Goal: Task Accomplishment & Management: Complete application form

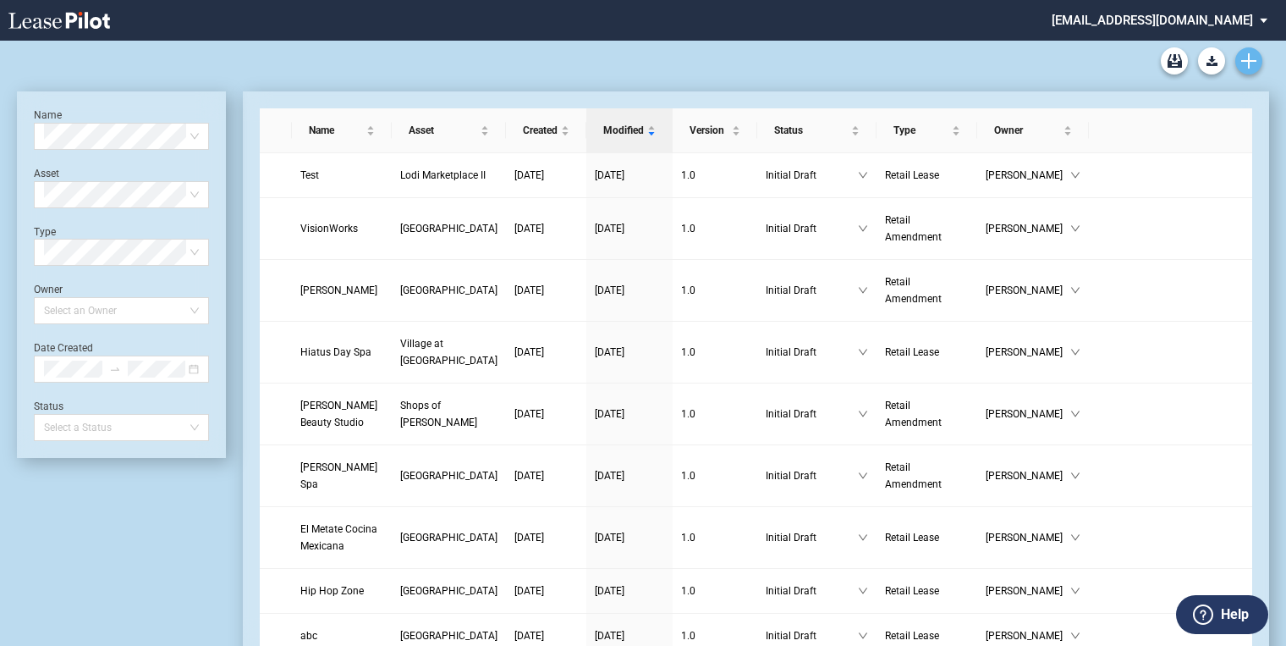
click at [1248, 61] on use "Create new document" at bounding box center [1248, 60] width 15 height 15
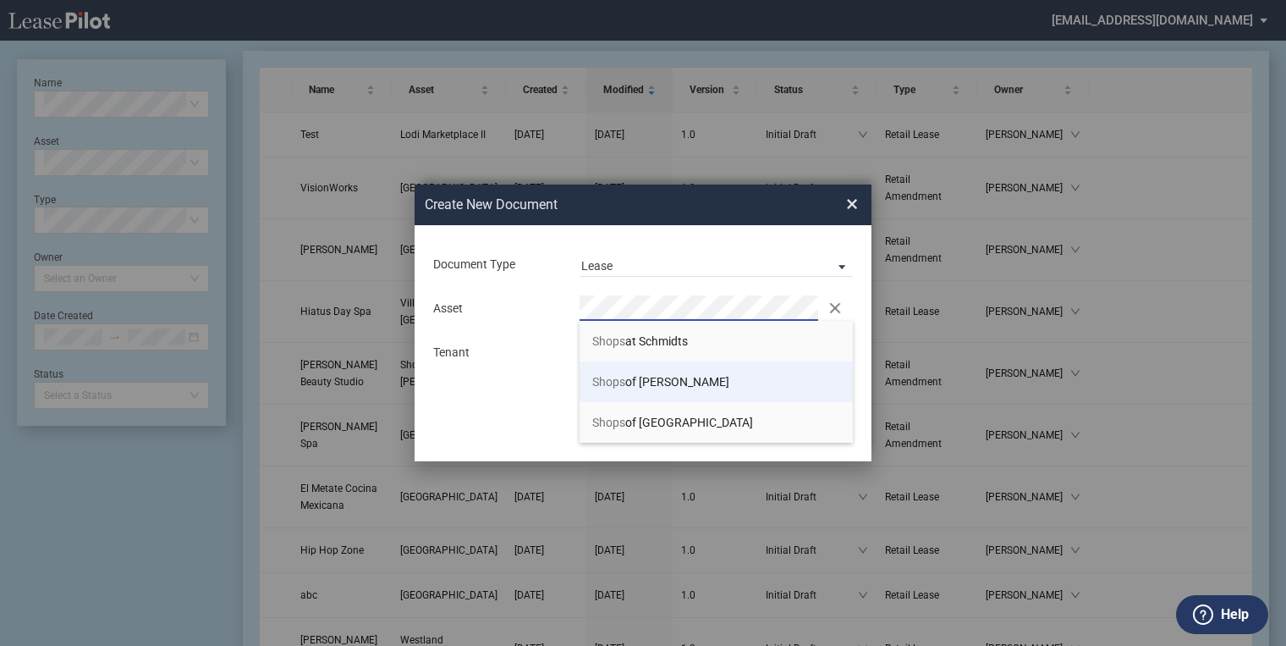
click at [637, 383] on span "Shops of Kendall" at bounding box center [660, 382] width 137 height 14
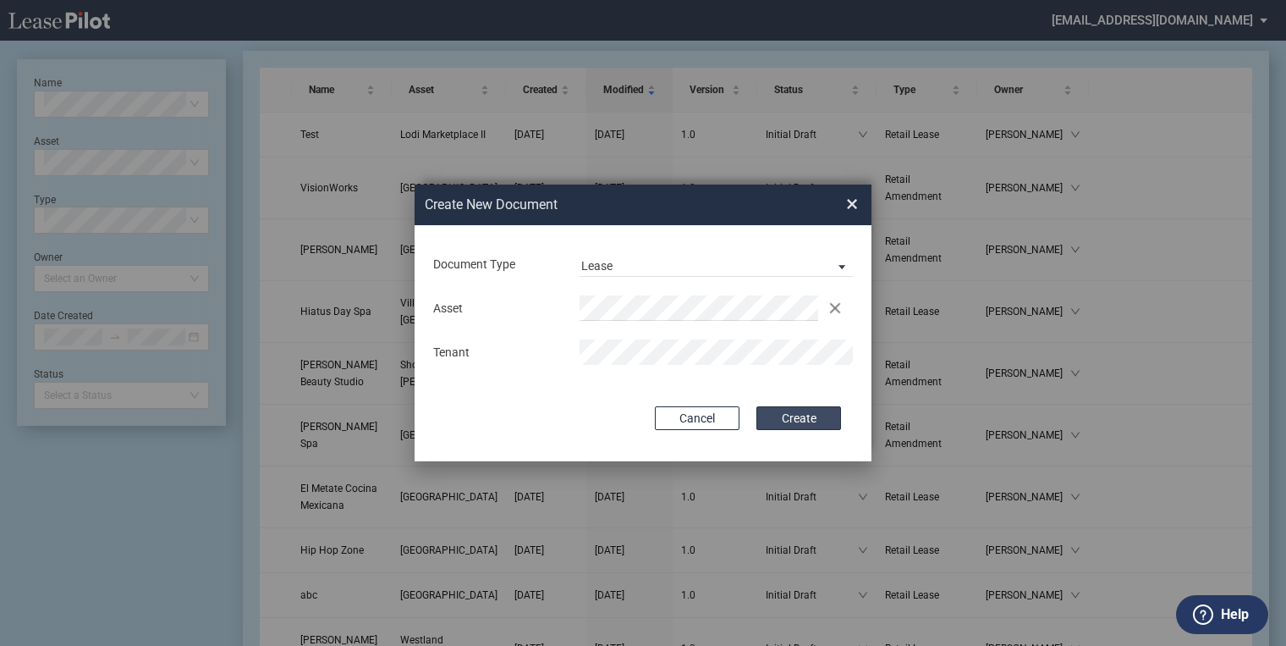
click at [798, 423] on button "Create" at bounding box center [798, 418] width 85 height 24
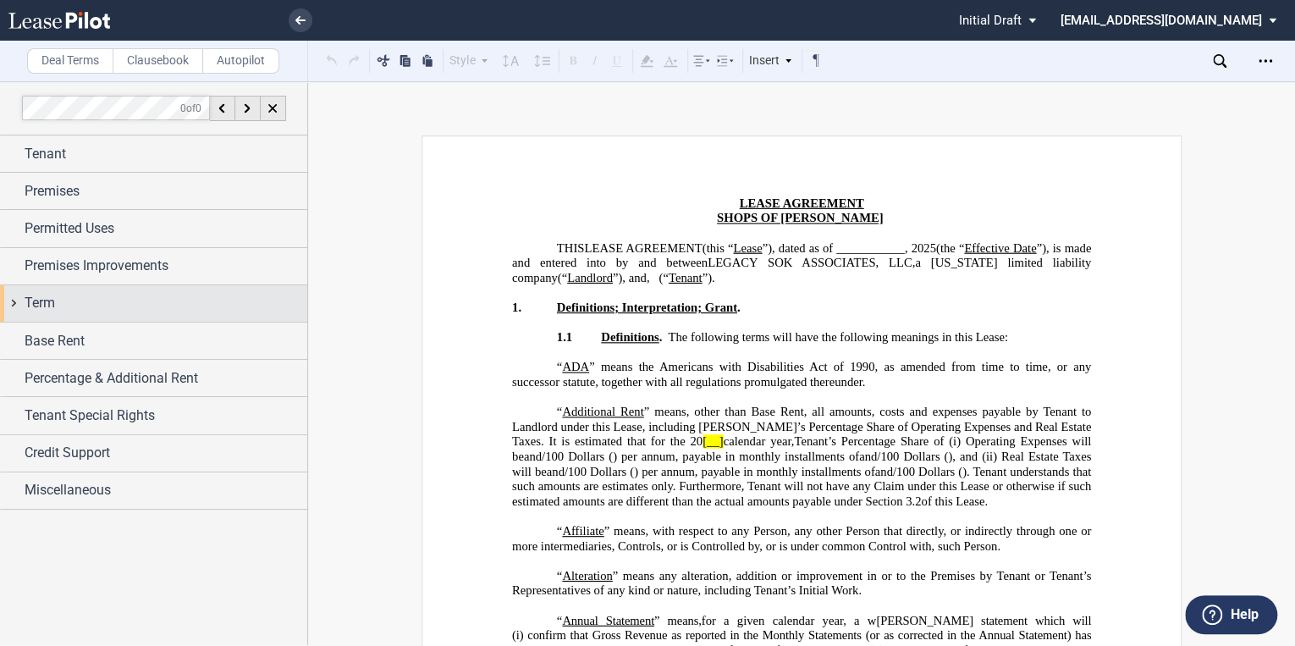
click at [36, 301] on span "Term" at bounding box center [40, 303] width 30 height 20
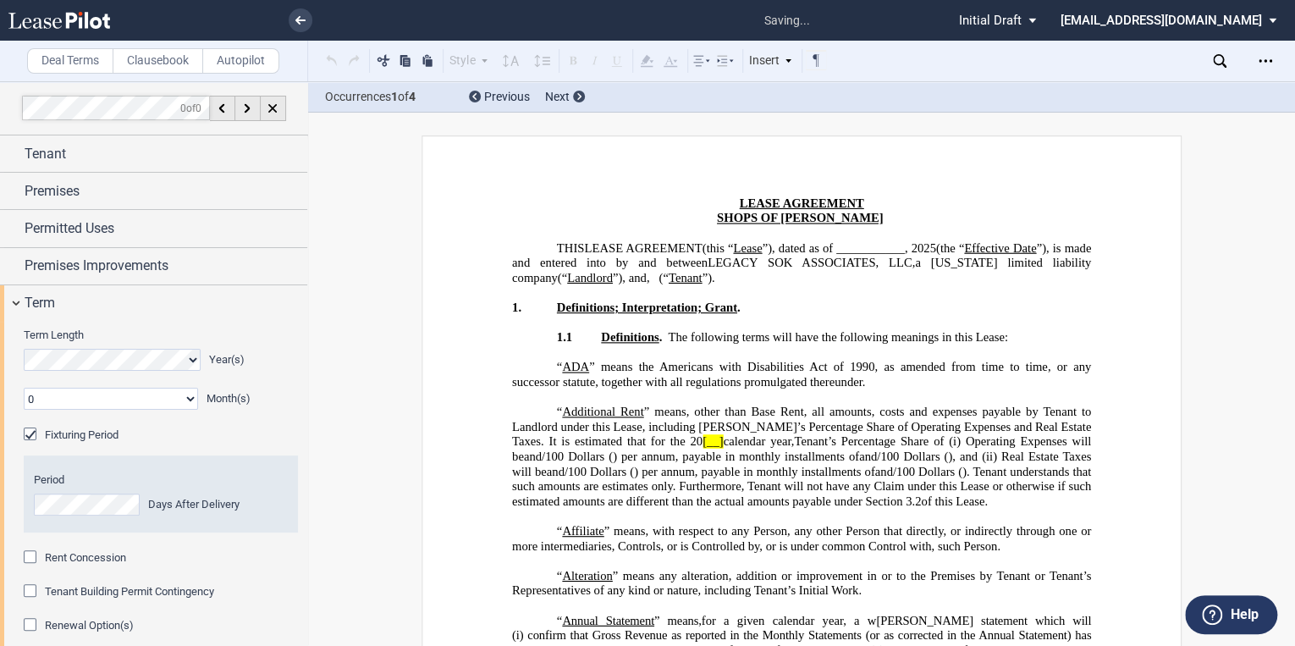
scroll to position [202, 0]
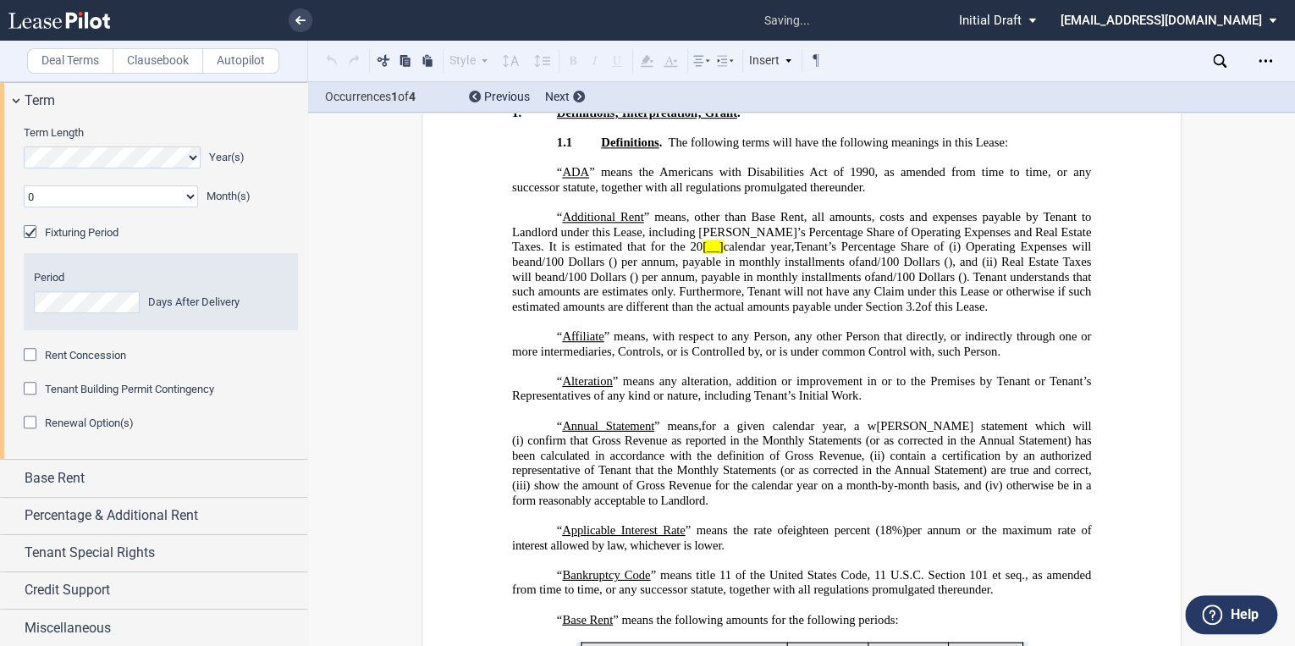
click at [36, 235] on div "Fixturing Period" at bounding box center [32, 233] width 17 height 17
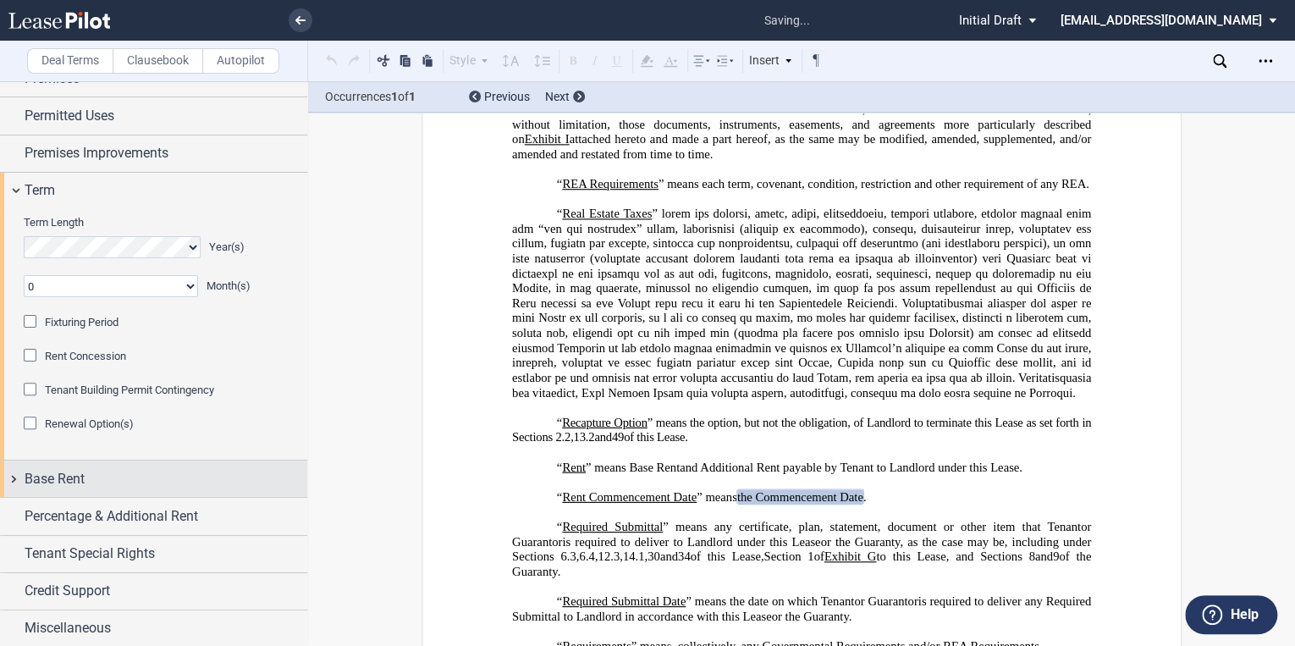
scroll to position [4779, 0]
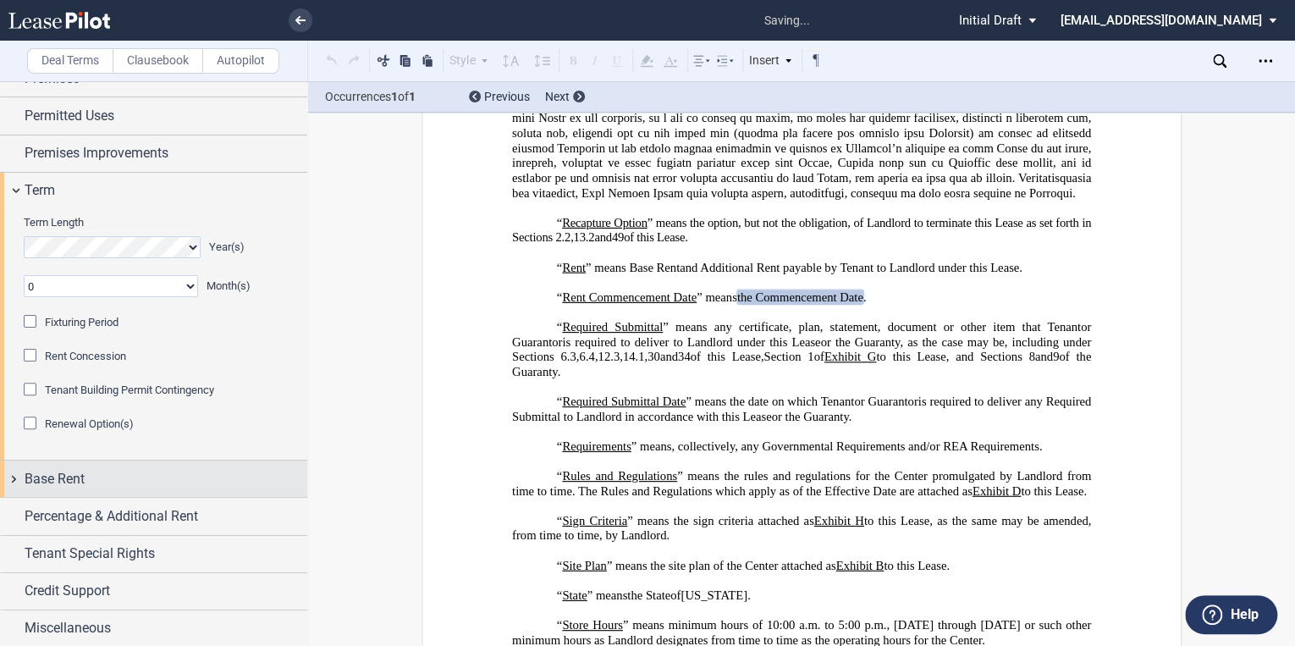
click at [44, 481] on span "Base Rent" at bounding box center [55, 479] width 60 height 20
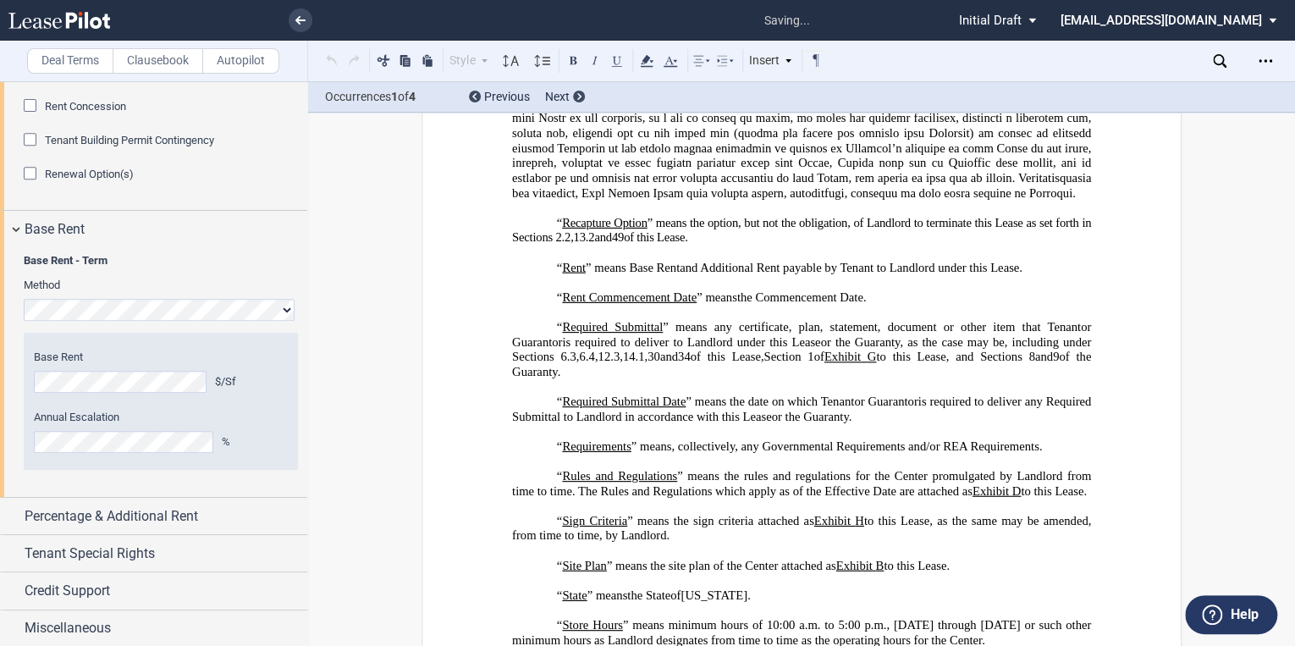
scroll to position [569, 0]
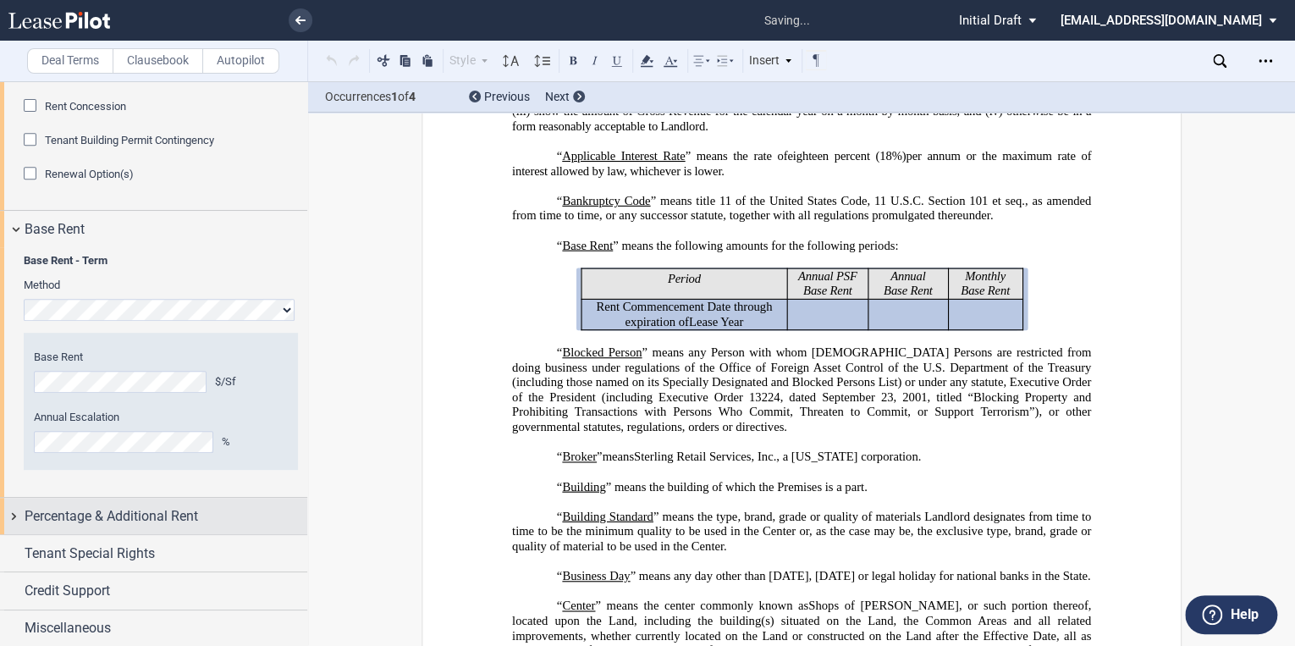
click at [129, 515] on span "Percentage & Additional Rent" at bounding box center [111, 516] width 173 height 20
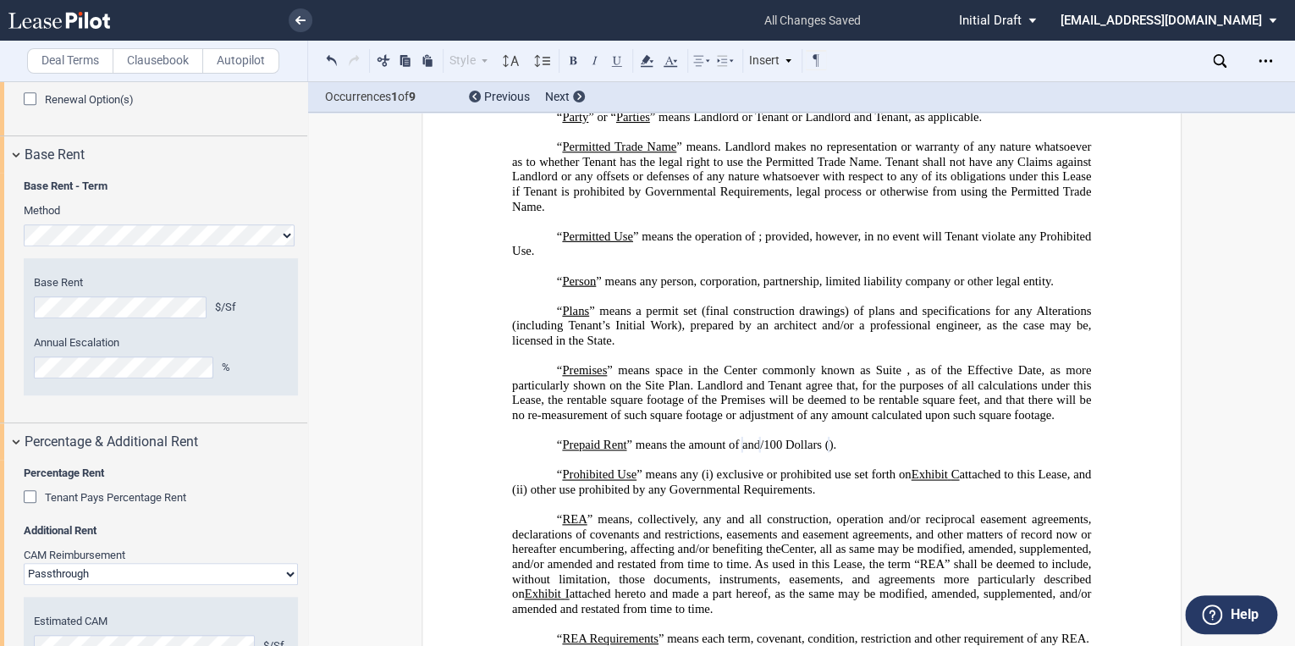
scroll to position [697, 0]
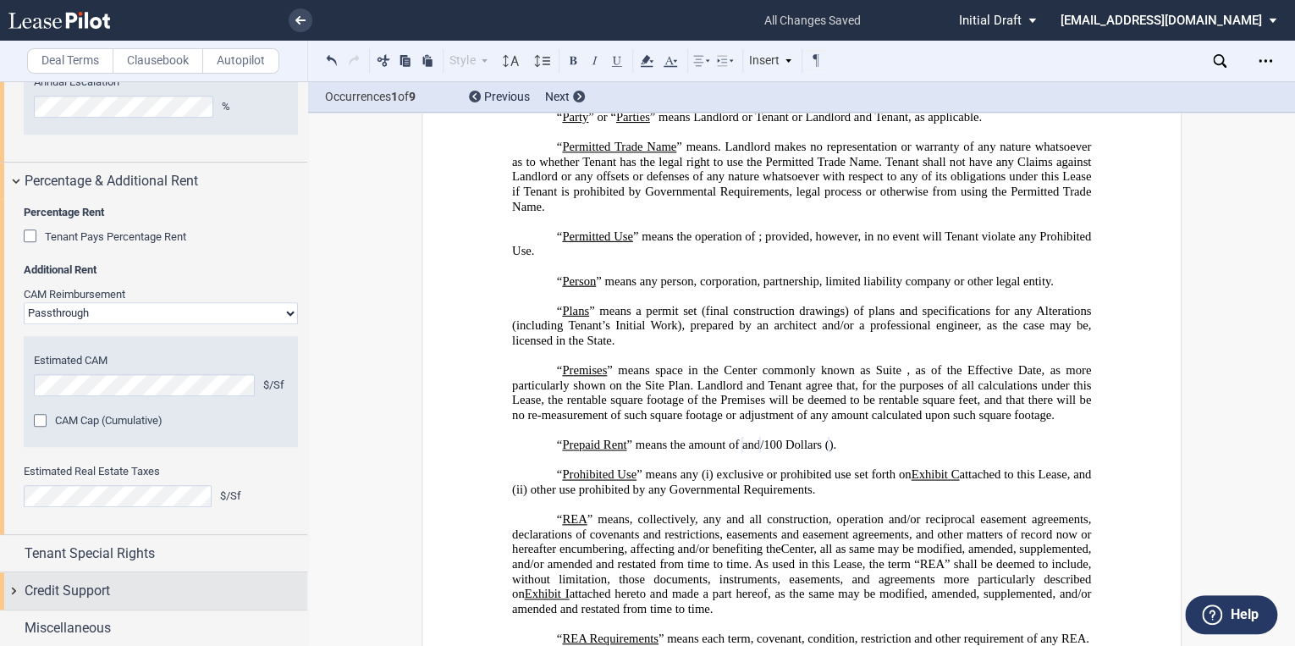
click at [88, 592] on span "Credit Support" at bounding box center [67, 590] width 85 height 20
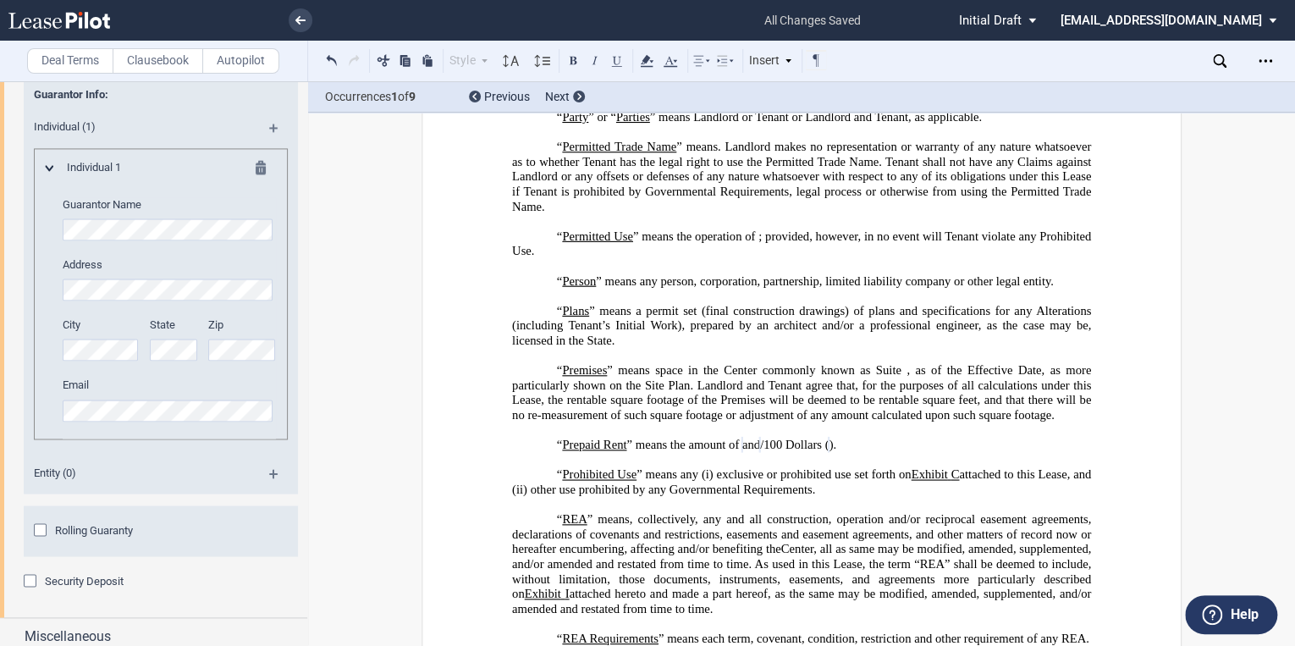
scroll to position [1279, 0]
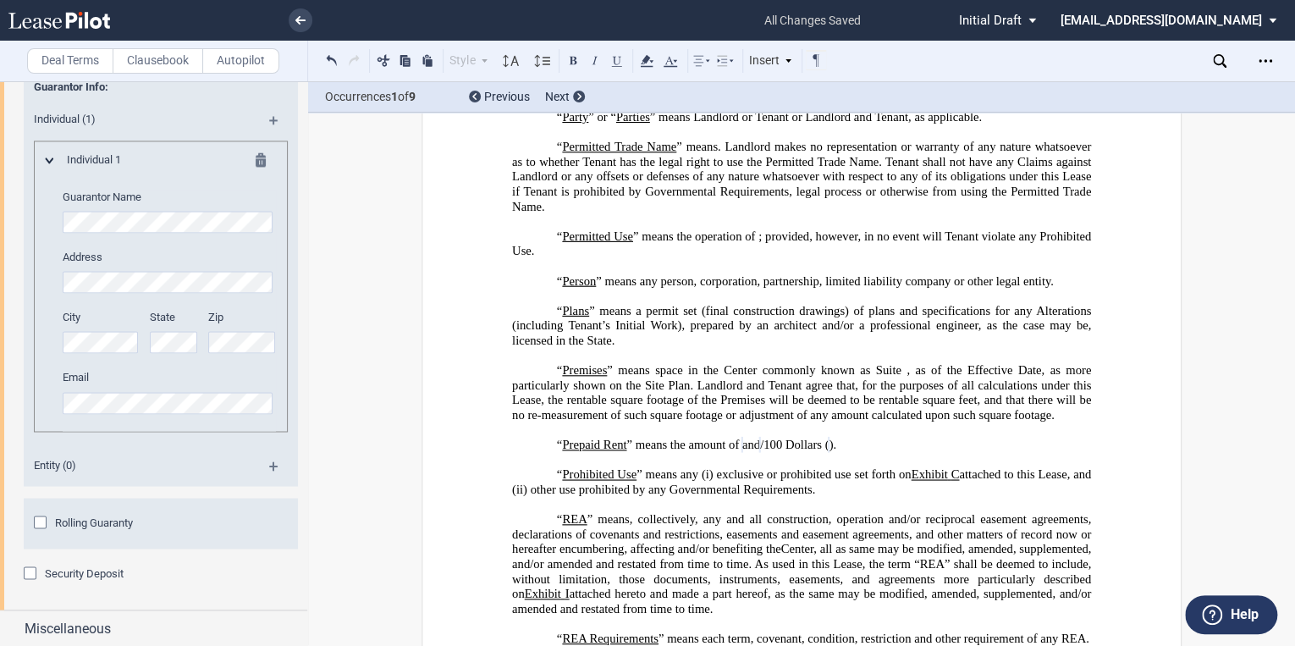
click at [40, 573] on div "Security Deposit" at bounding box center [32, 574] width 17 height 17
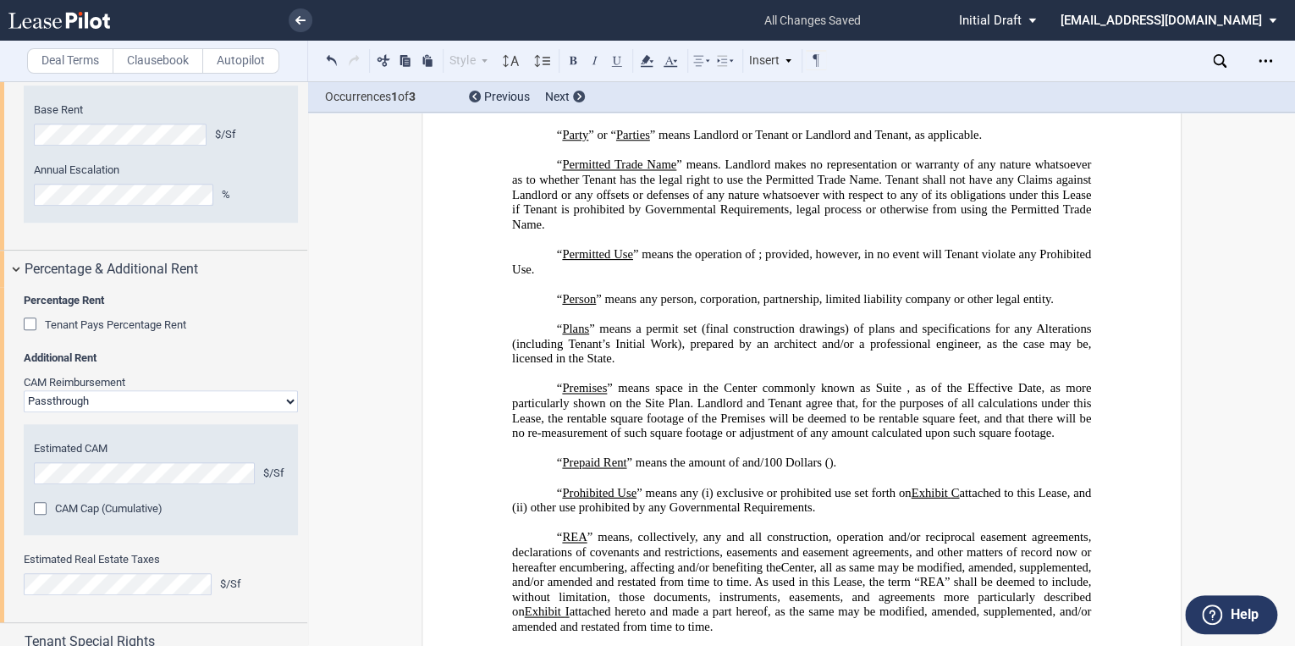
scroll to position [677, 0]
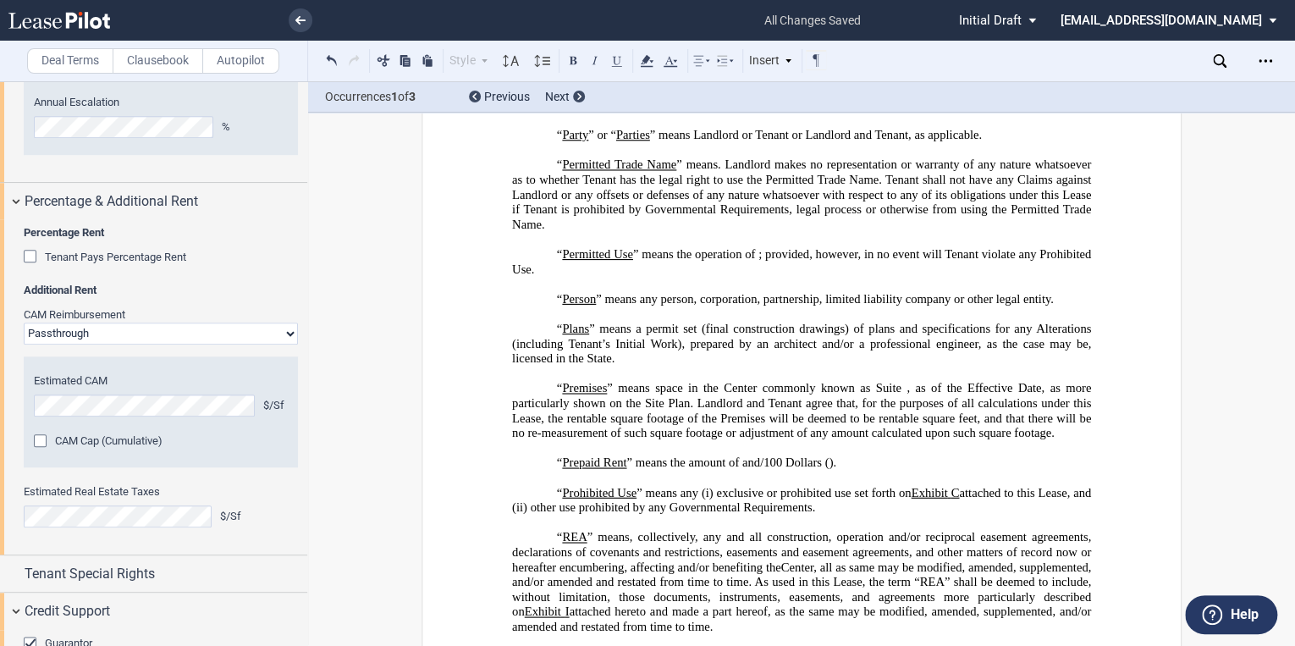
click at [195, 338] on select "Passthrough Fixed" at bounding box center [161, 333] width 274 height 22
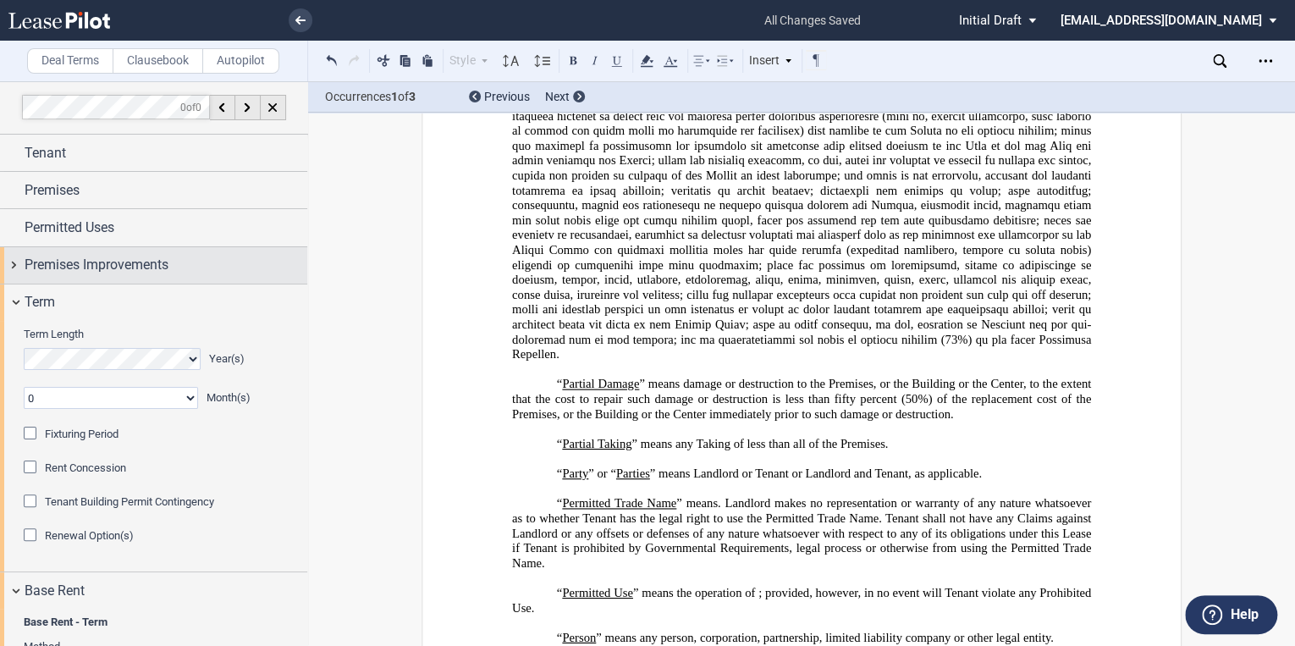
scroll to position [0, 0]
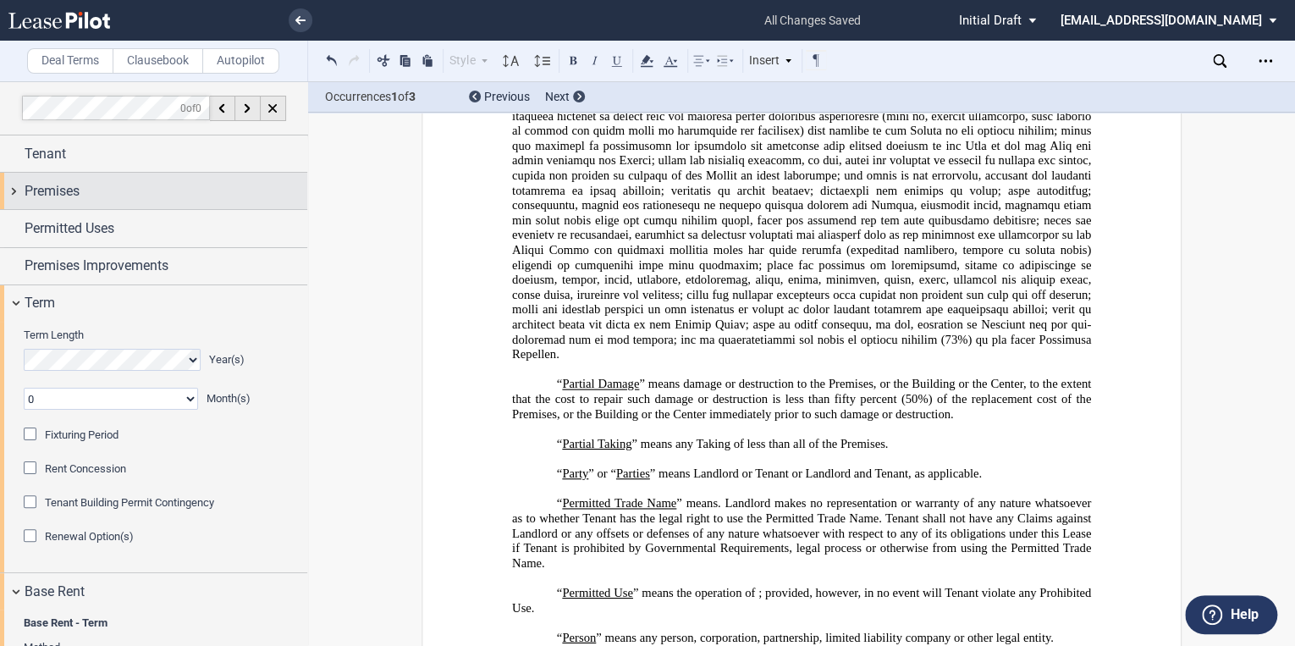
click at [74, 187] on span "Premises" at bounding box center [52, 191] width 55 height 20
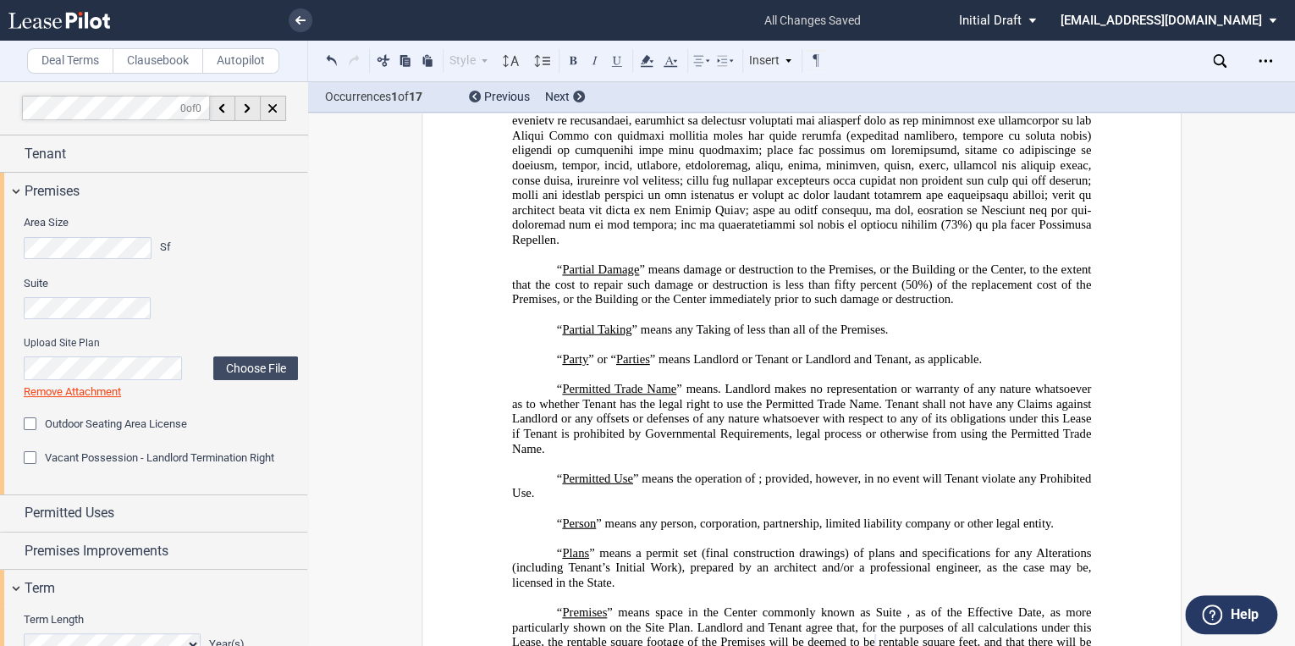
scroll to position [4335, 0]
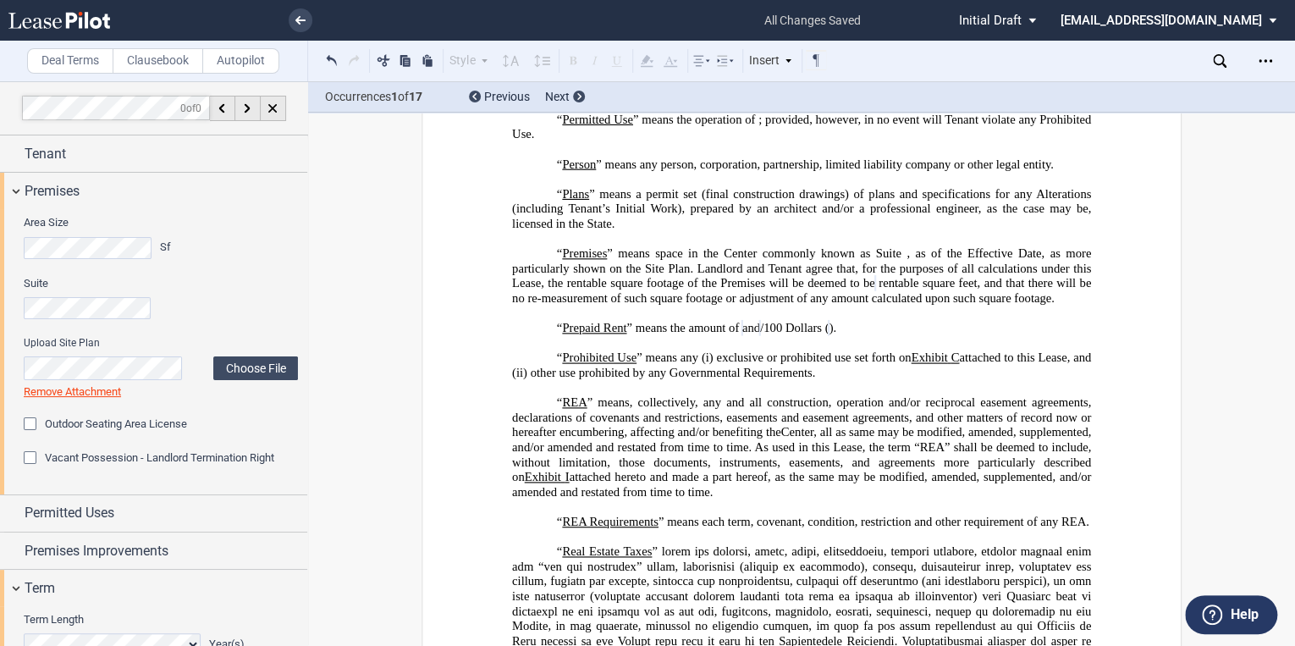
click at [0, 246] on html ".bocls-1{fill:#26354a;fill-rule:evenodd} Loading... × all changes saved Pending…" at bounding box center [647, 323] width 1295 height 646
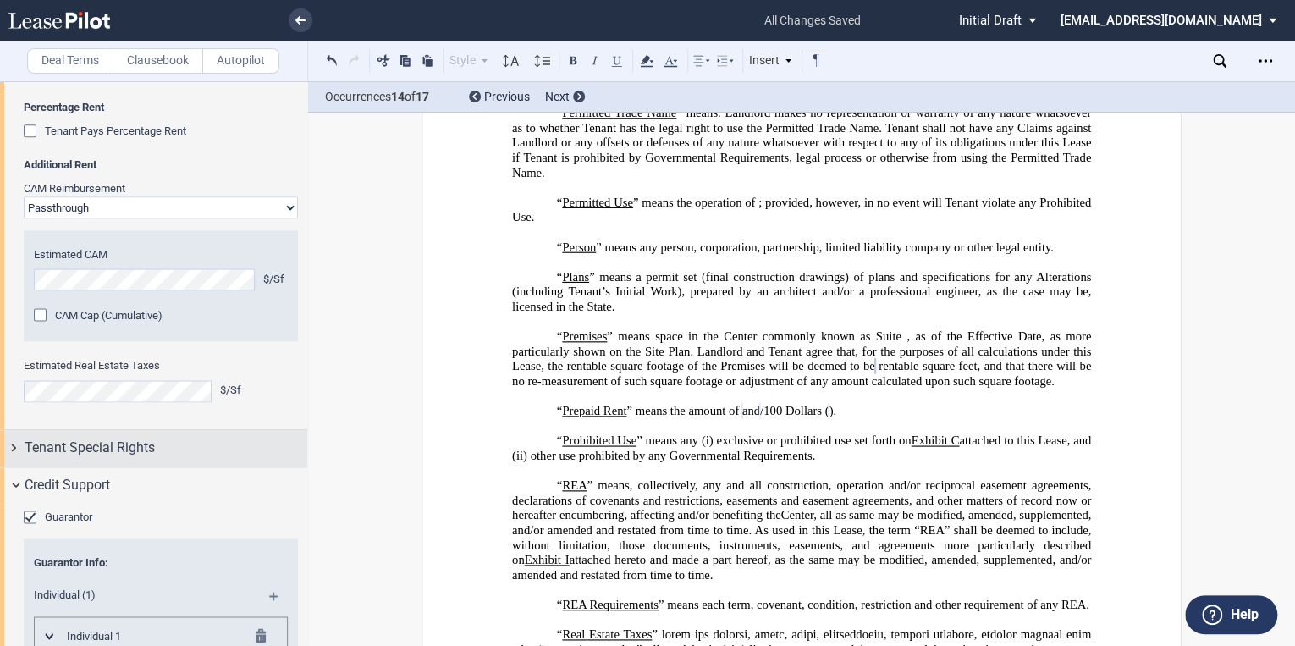
scroll to position [1354, 0]
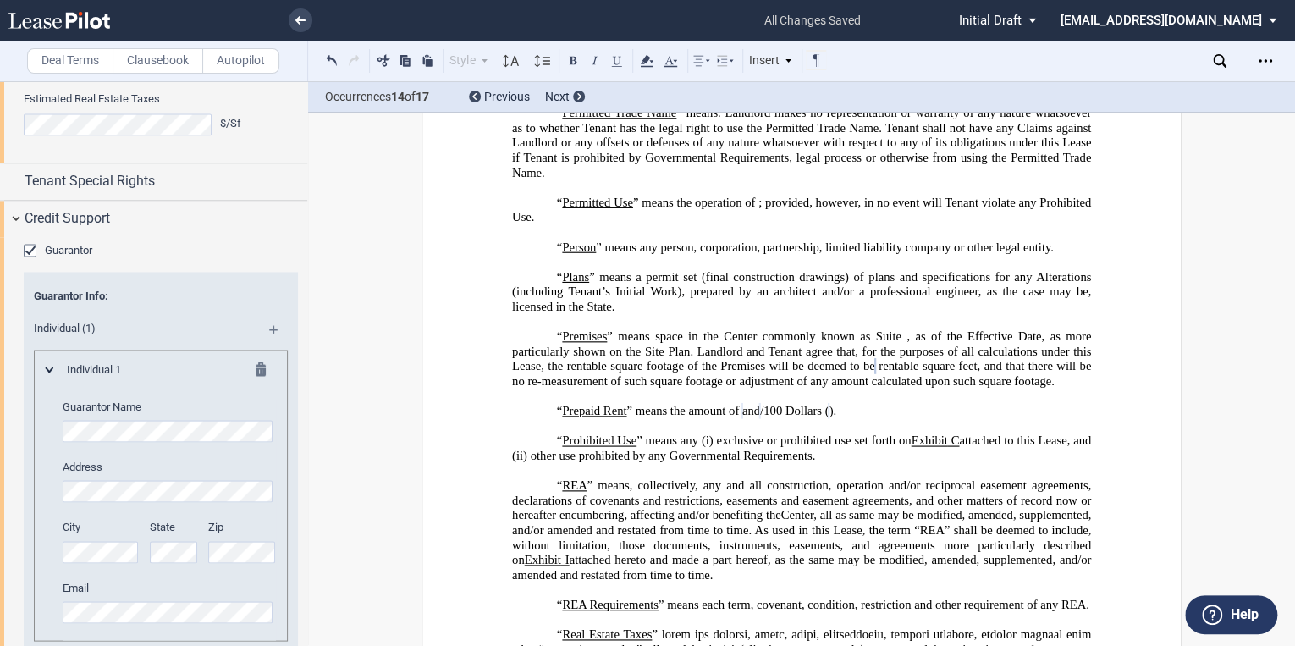
click at [60, 22] on use at bounding box center [59, 20] width 102 height 17
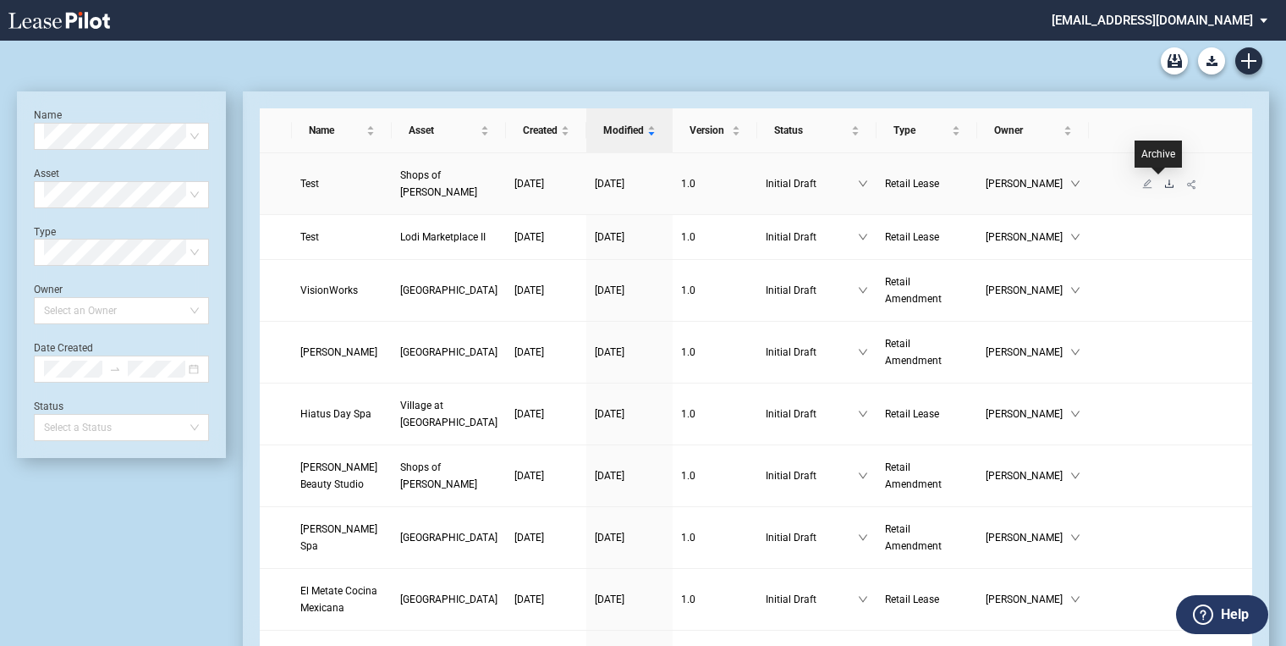
click at [1165, 182] on icon "download" at bounding box center [1169, 183] width 8 height 8
